Goal: Task Accomplishment & Management: Complete application form

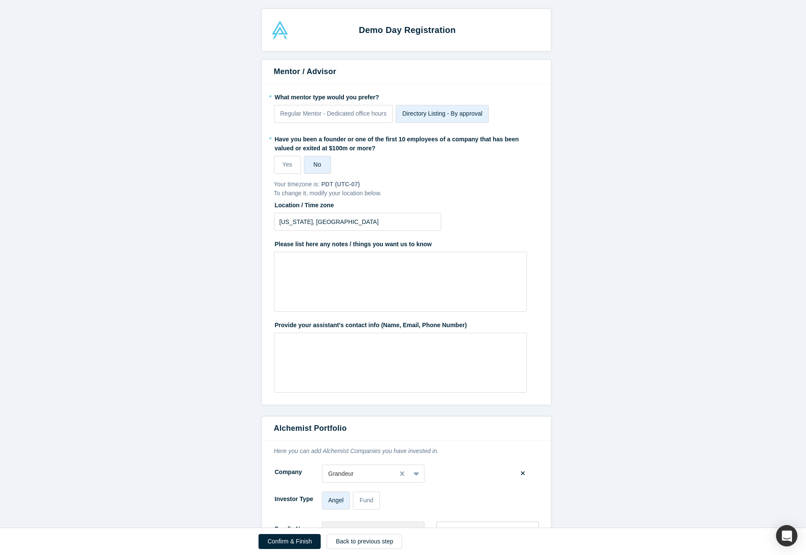
scroll to position [1576, 0]
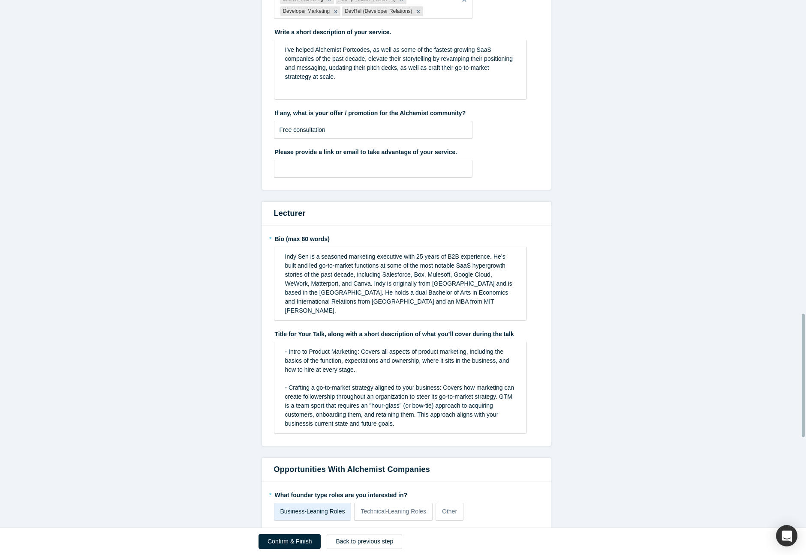
scroll to position [1333, 0]
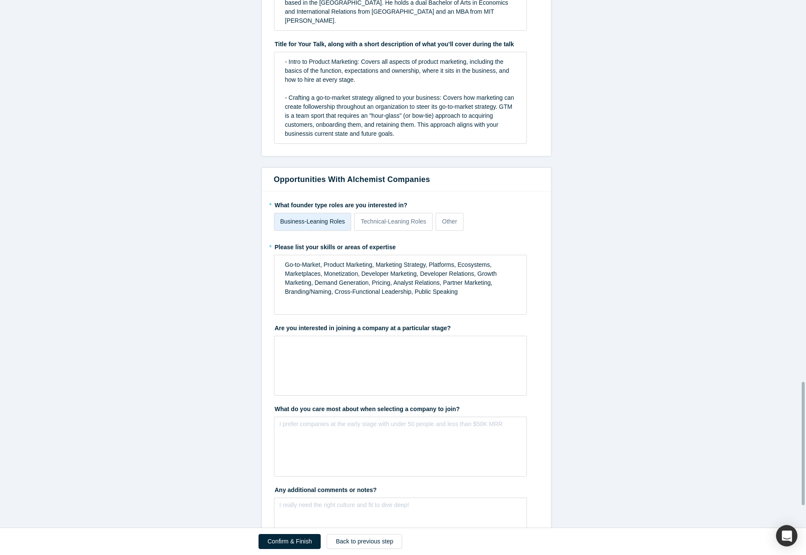
scroll to position [1728, 0]
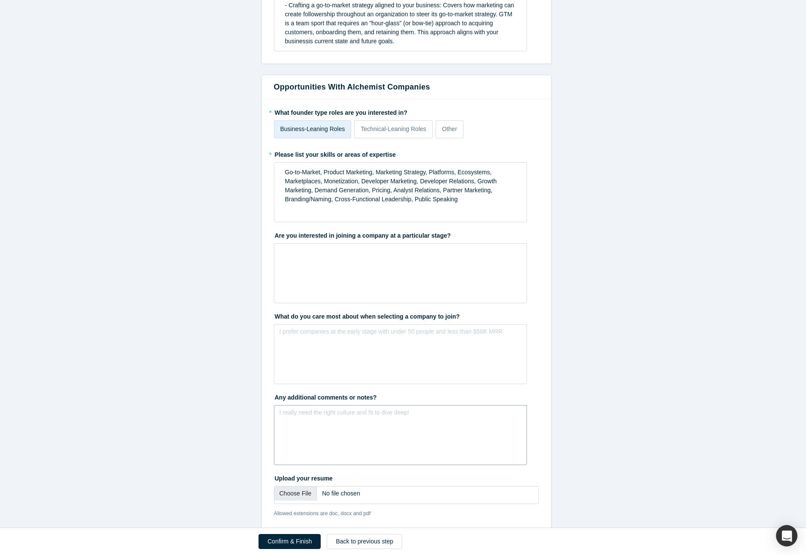
click at [327, 409] on div "I really need the right culture and fit to dive deep!" at bounding box center [400, 435] width 253 height 60
click at [294, 486] on input "file" at bounding box center [406, 495] width 265 height 18
type input "C:\fakepath\Indy Sen - CV.docx.pdf"
click at [307, 540] on button "Confirm & Finish" at bounding box center [289, 541] width 62 height 15
